Goal: Information Seeking & Learning: Check status

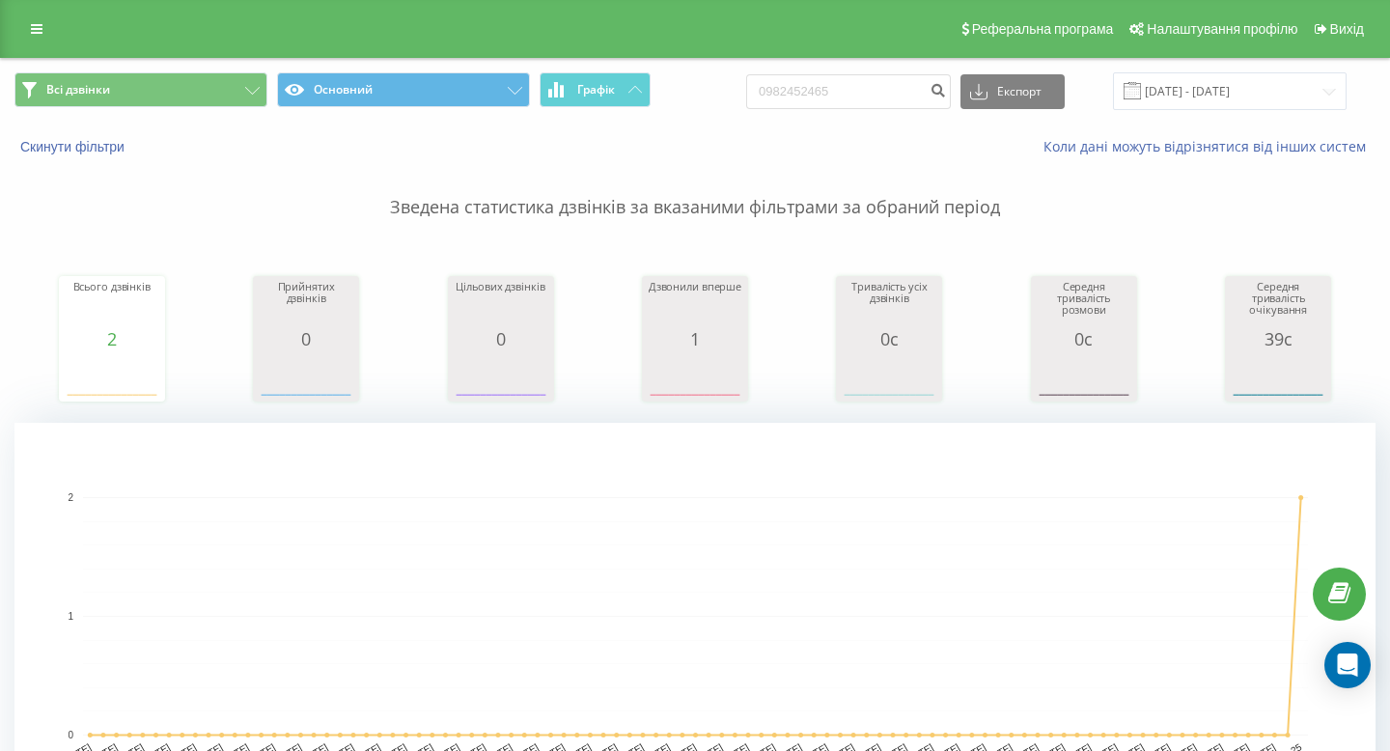
click at [38, 11] on div "Реферальна програма Налаштування профілю Вихід" at bounding box center [695, 29] width 1390 height 58
click at [33, 33] on icon at bounding box center [37, 29] width 12 height 14
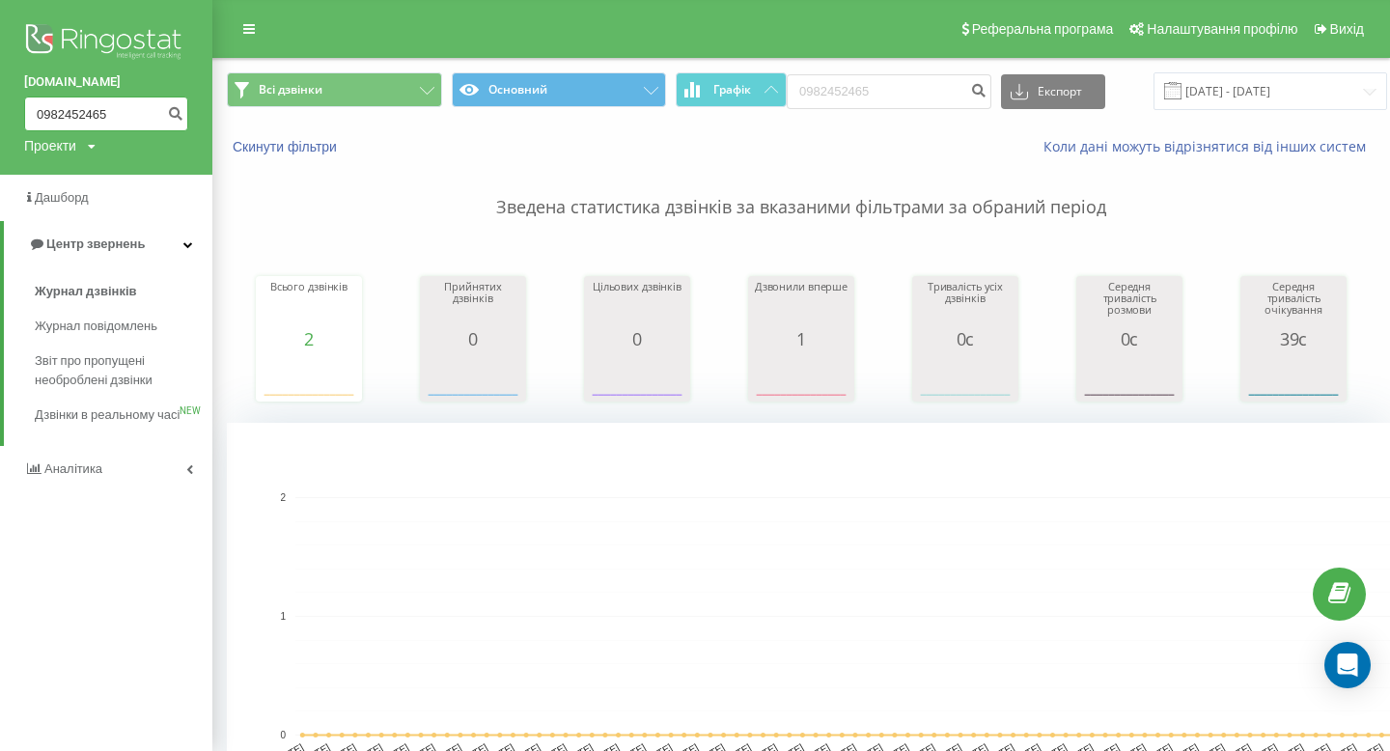
click at [69, 110] on input "0982452465" at bounding box center [106, 113] width 164 height 35
click at [69, 112] on input "0982452465" at bounding box center [106, 113] width 164 height 35
paste input "672198294"
type input "0672198294"
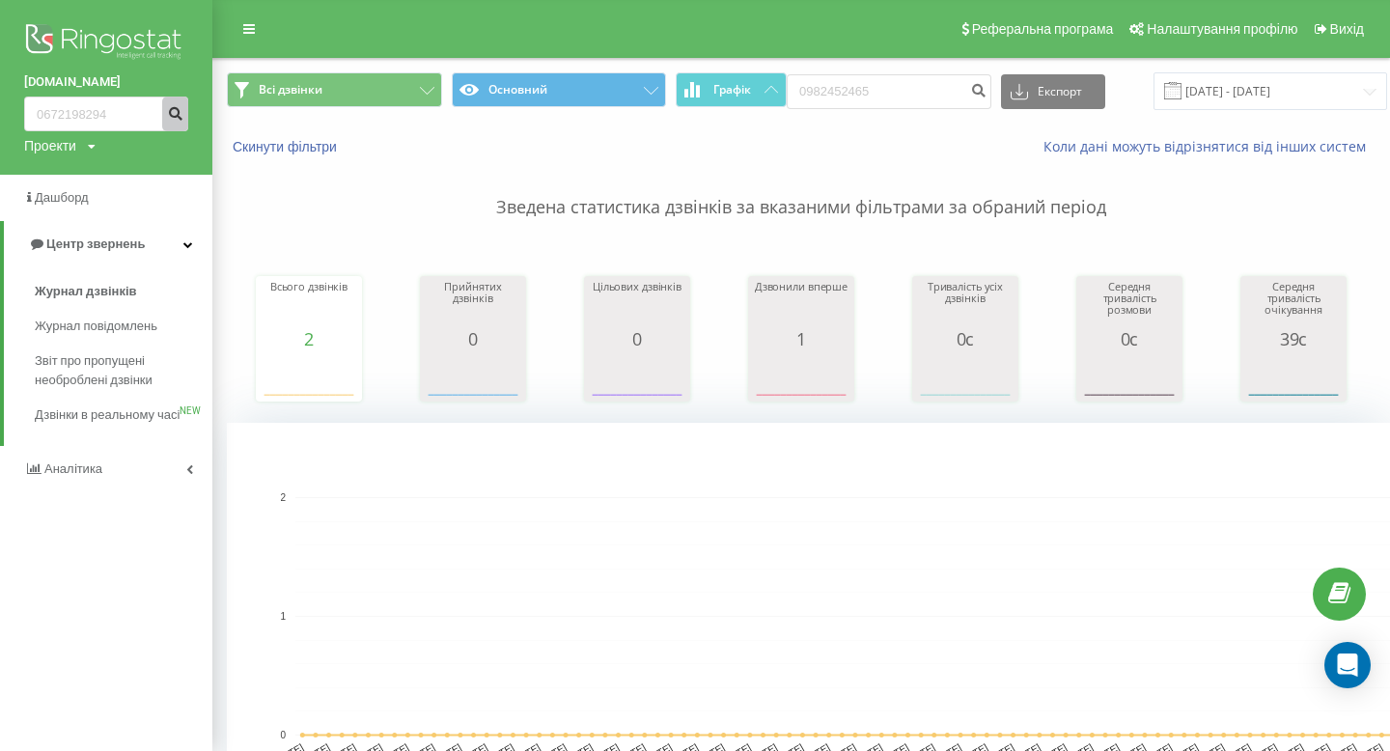
click at [171, 117] on icon "submit" at bounding box center [175, 111] width 16 height 12
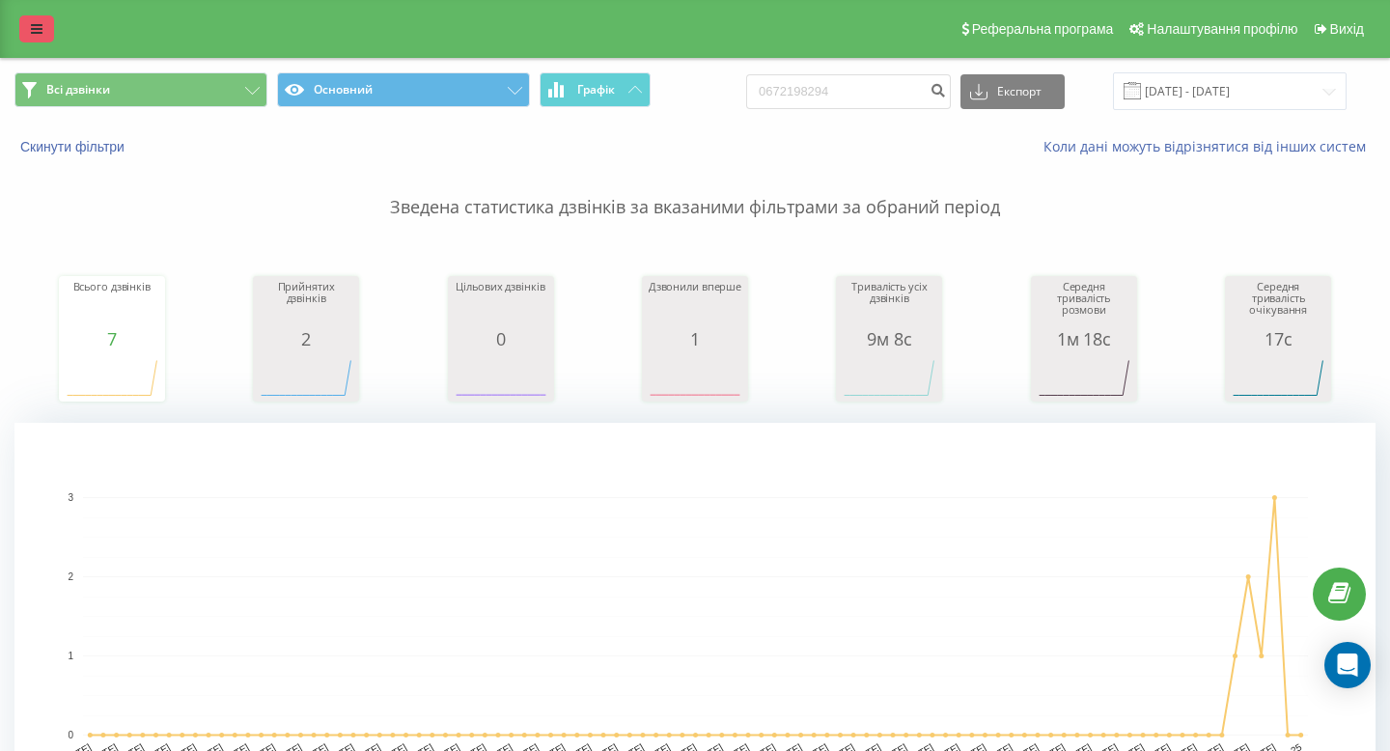
click at [52, 36] on link at bounding box center [36, 28] width 35 height 27
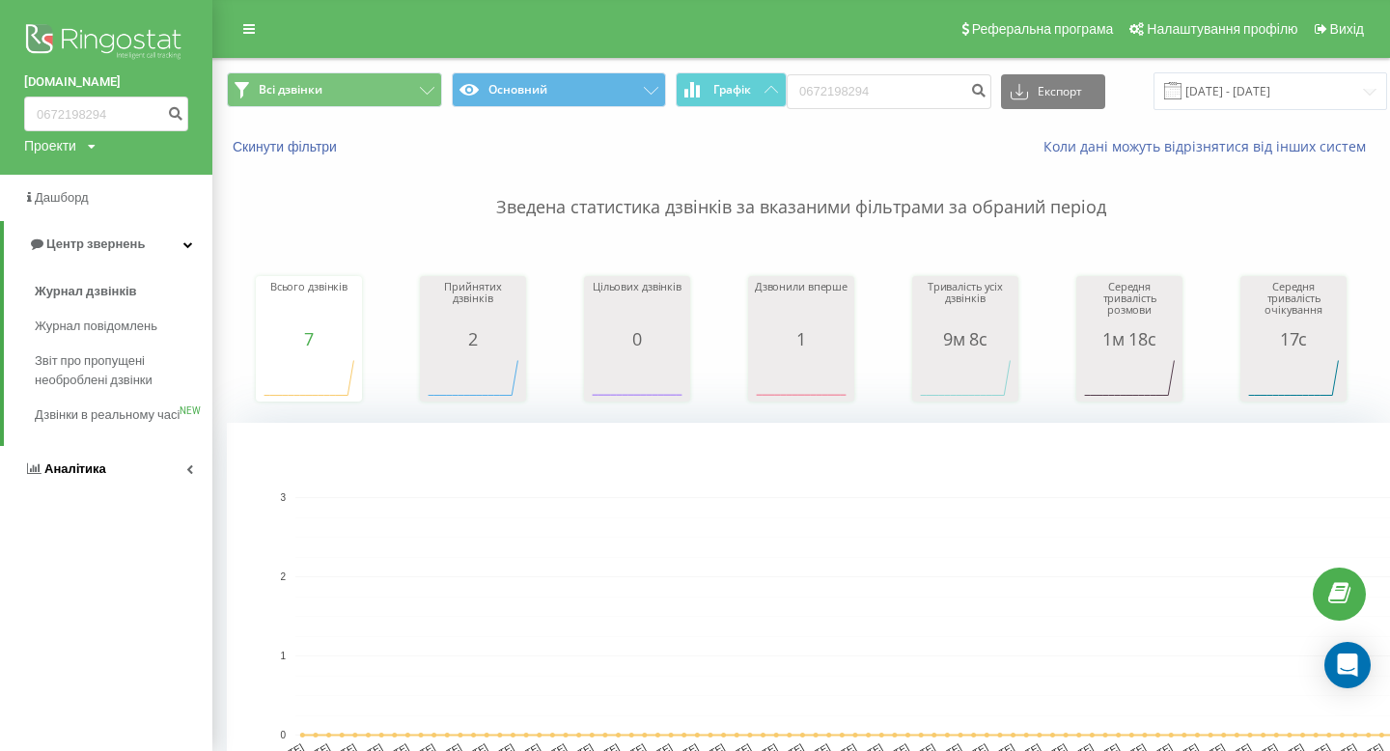
click at [117, 484] on link "Аналiтика" at bounding box center [106, 469] width 212 height 46
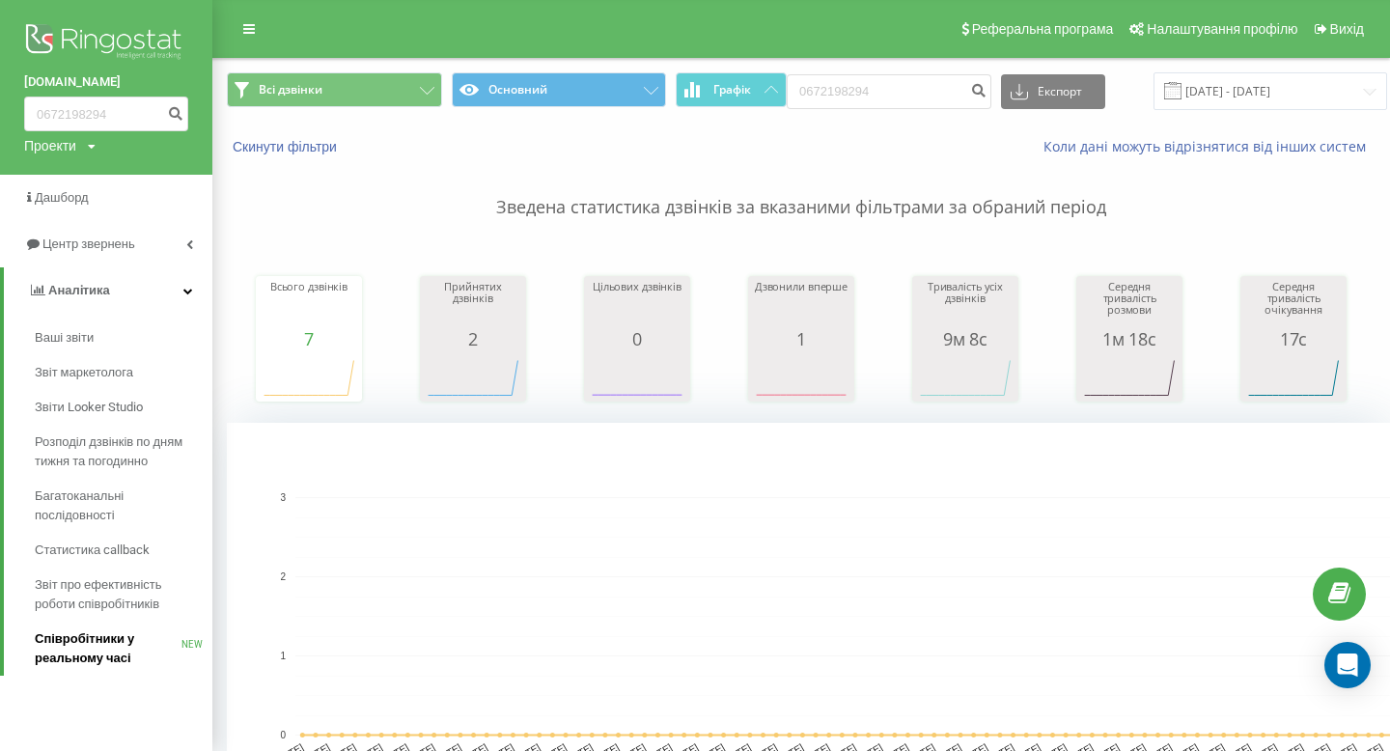
click at [115, 655] on span "Співробітники у реальному часі" at bounding box center [108, 648] width 147 height 39
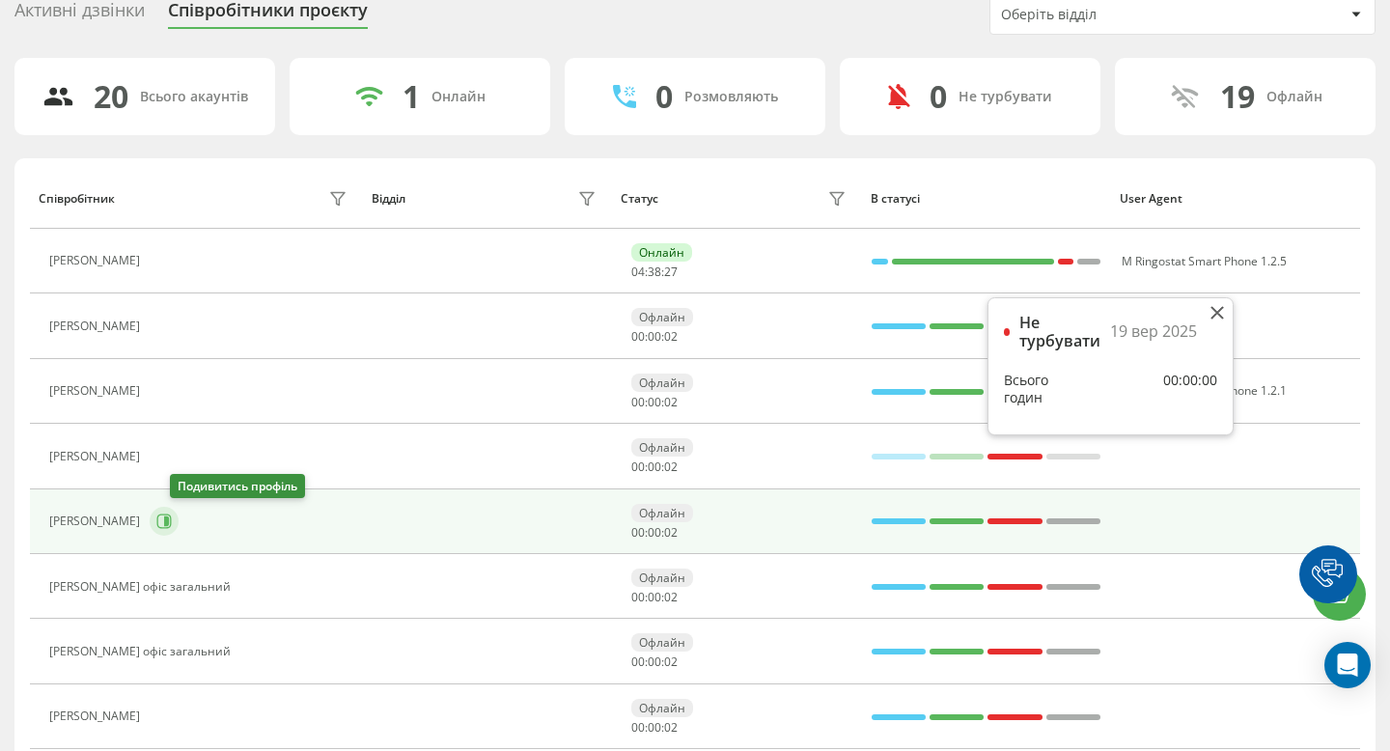
click at [172, 521] on icon at bounding box center [163, 520] width 15 height 15
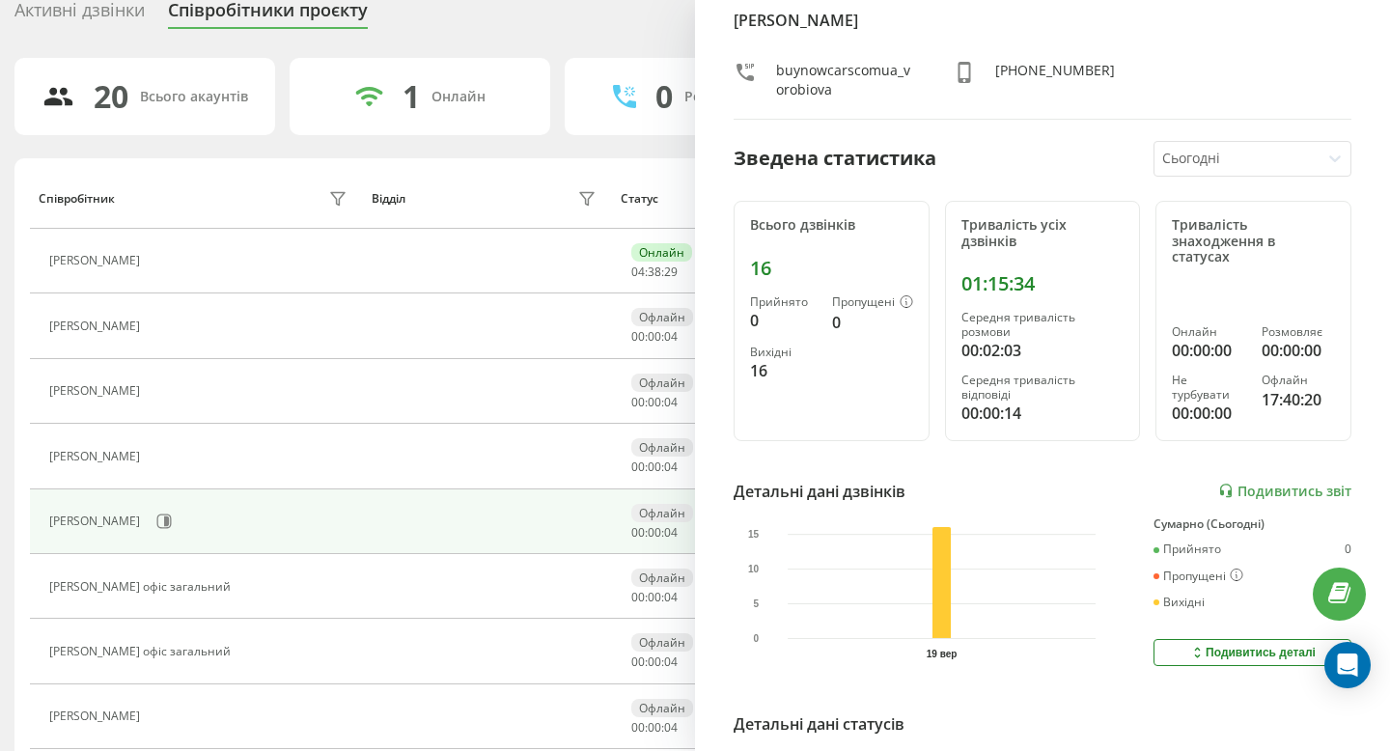
scroll to position [84, 0]
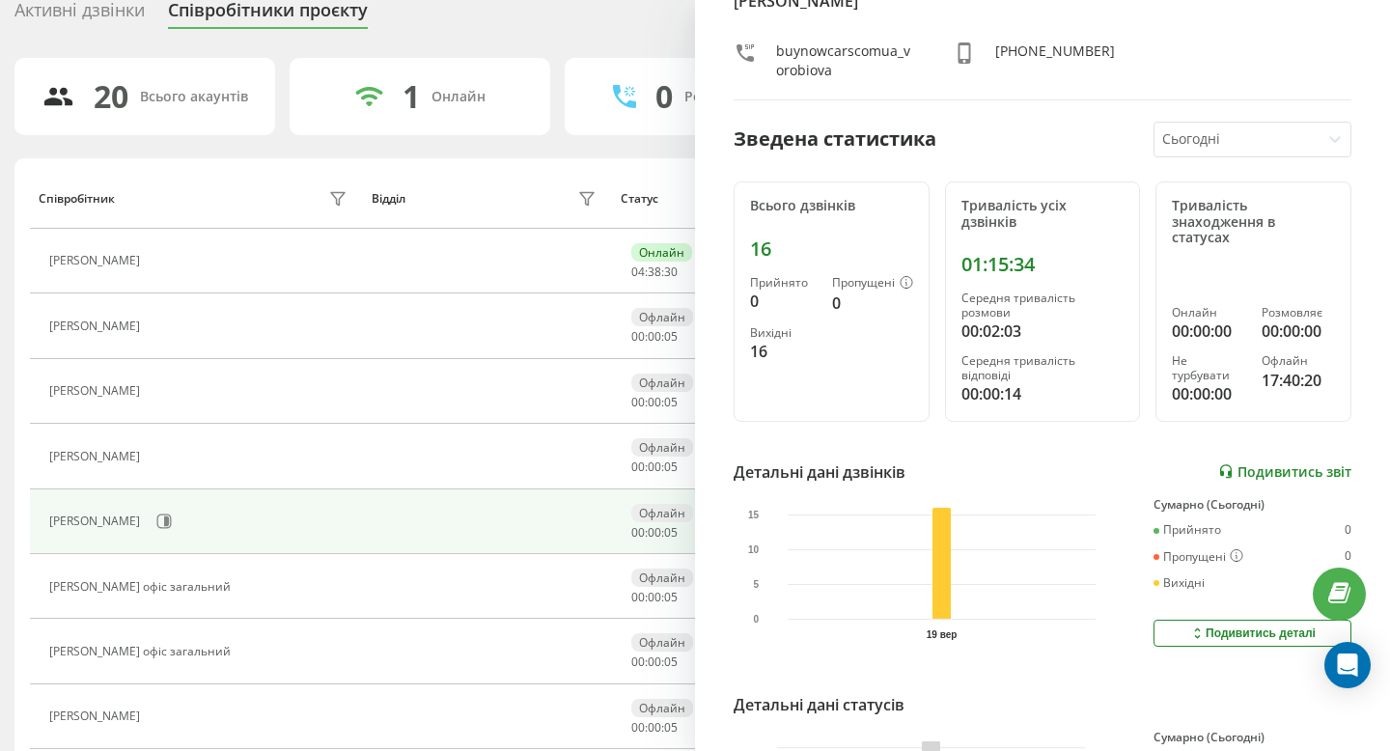
click at [1270, 463] on link "Подивитись звіт" at bounding box center [1284, 471] width 133 height 16
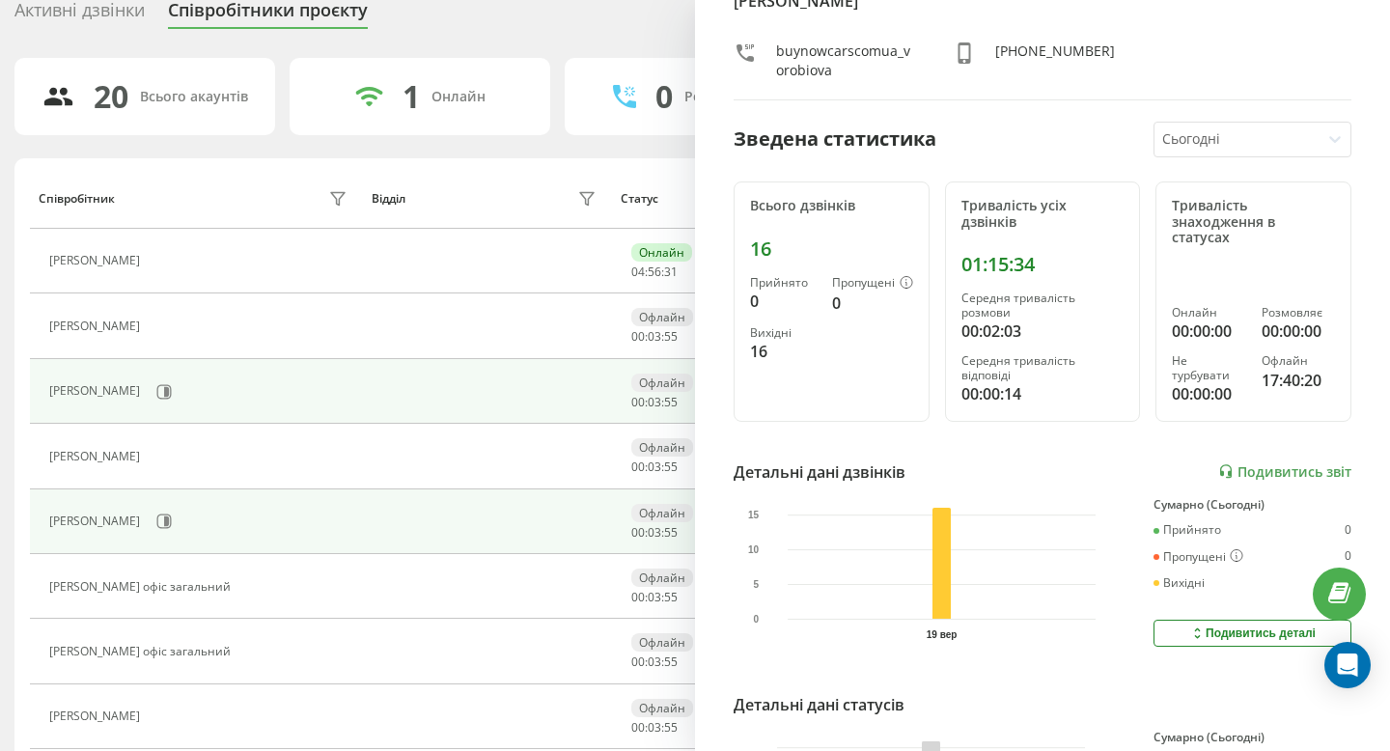
scroll to position [0, 0]
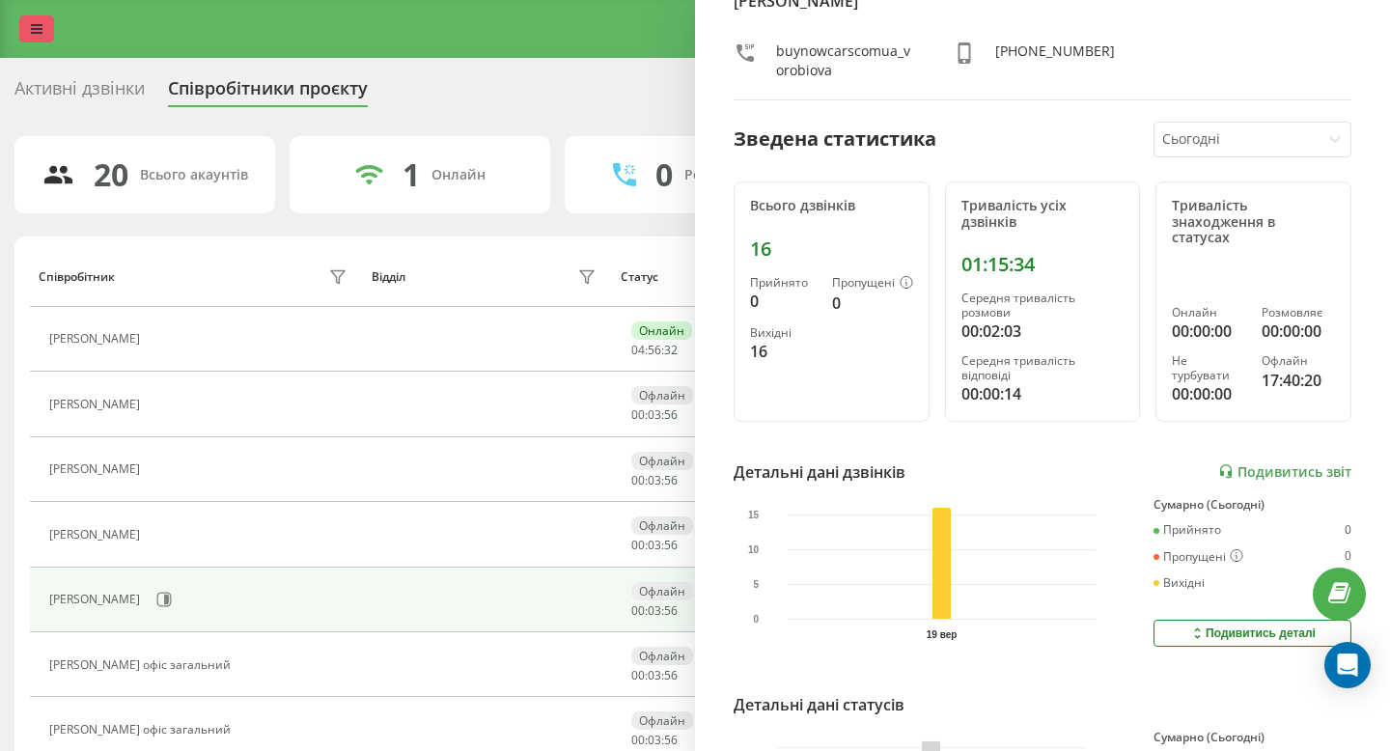
click at [35, 30] on icon at bounding box center [37, 29] width 12 height 14
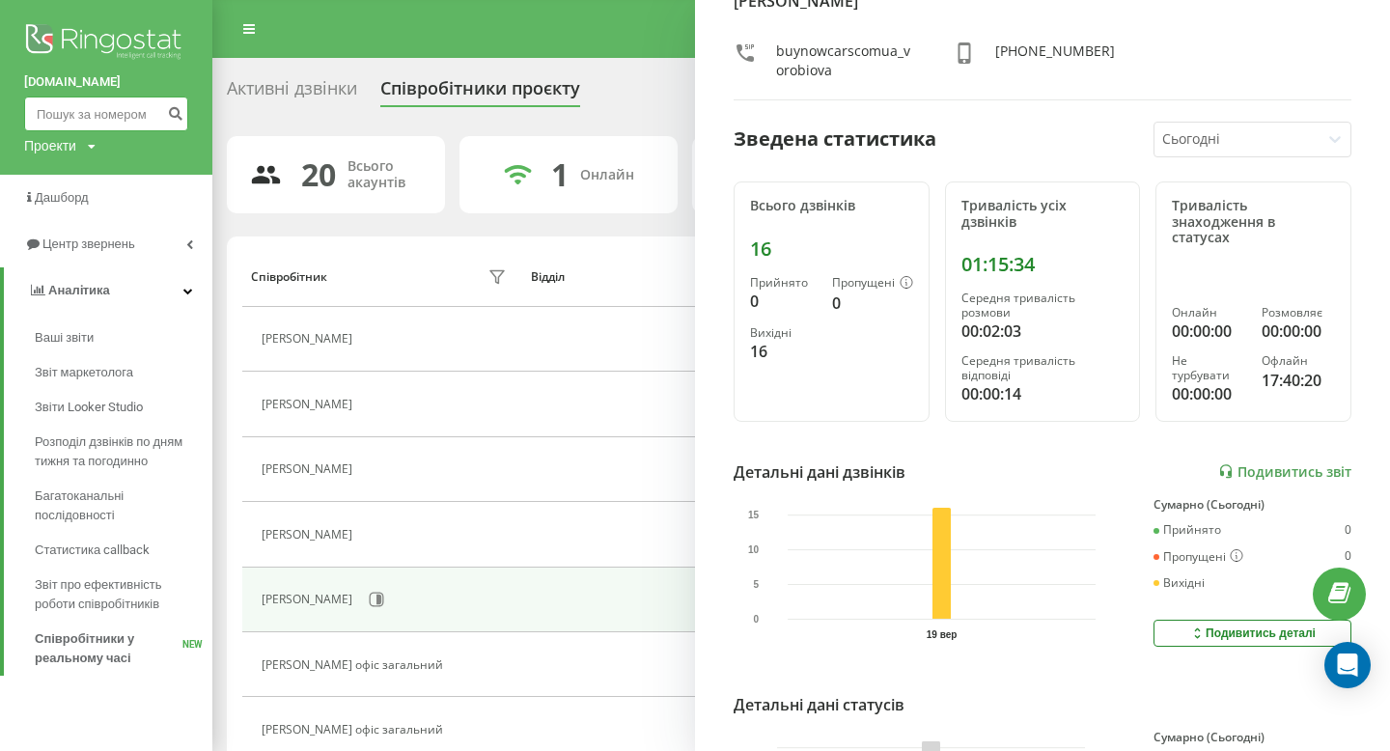
click at [81, 112] on input at bounding box center [106, 113] width 164 height 35
paste input "0951956662"
type input "0951956662"
click at [187, 116] on button "submit" at bounding box center [175, 113] width 26 height 35
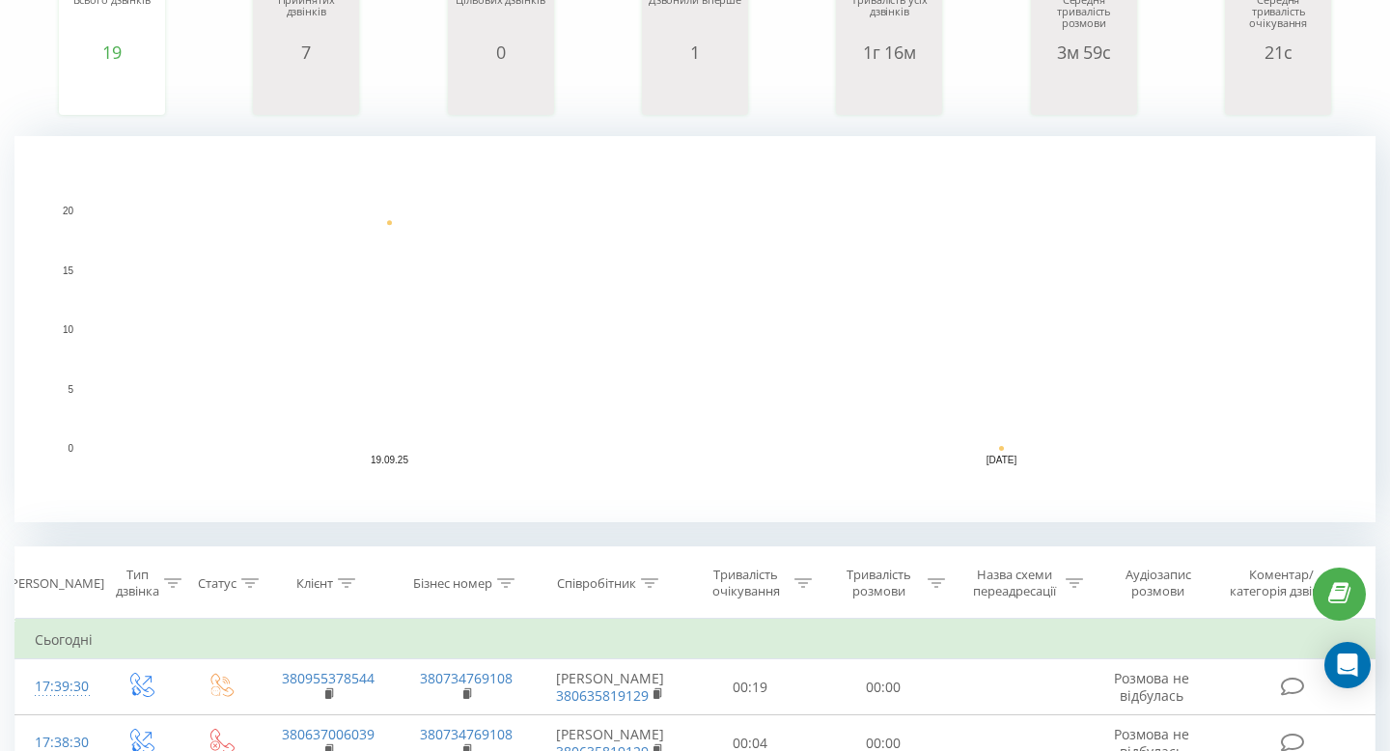
scroll to position [280, 0]
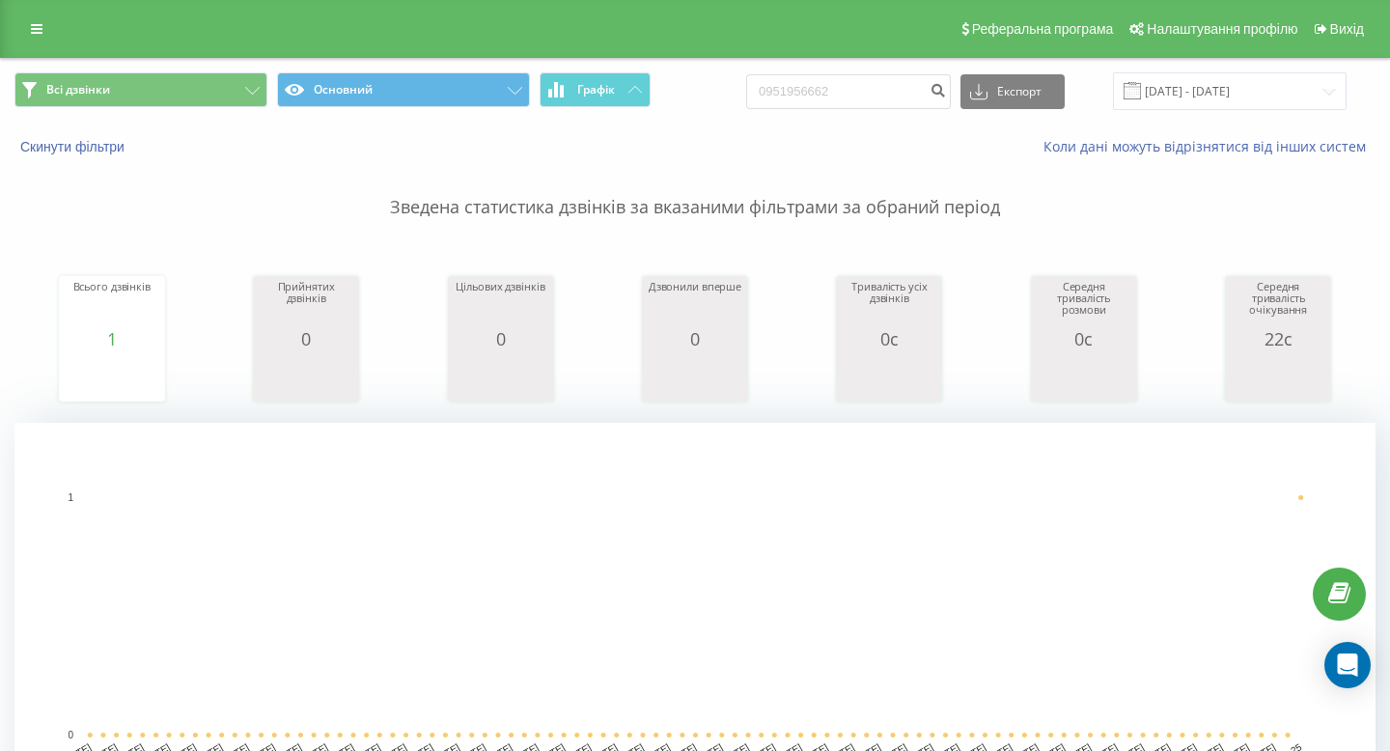
scroll to position [661, 0]
